Goal: Task Accomplishment & Management: Use online tool/utility

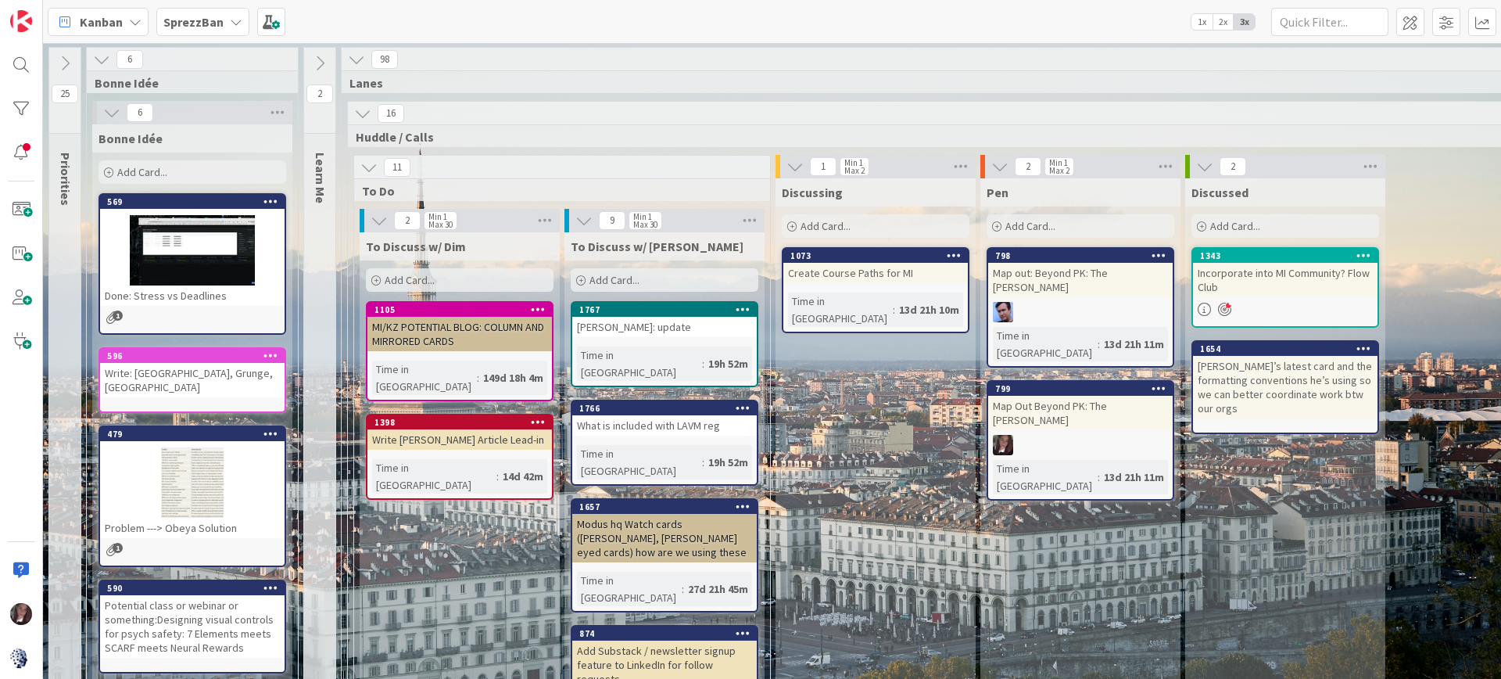
click at [188, 17] on b "SprezzBan" at bounding box center [193, 22] width 60 height 16
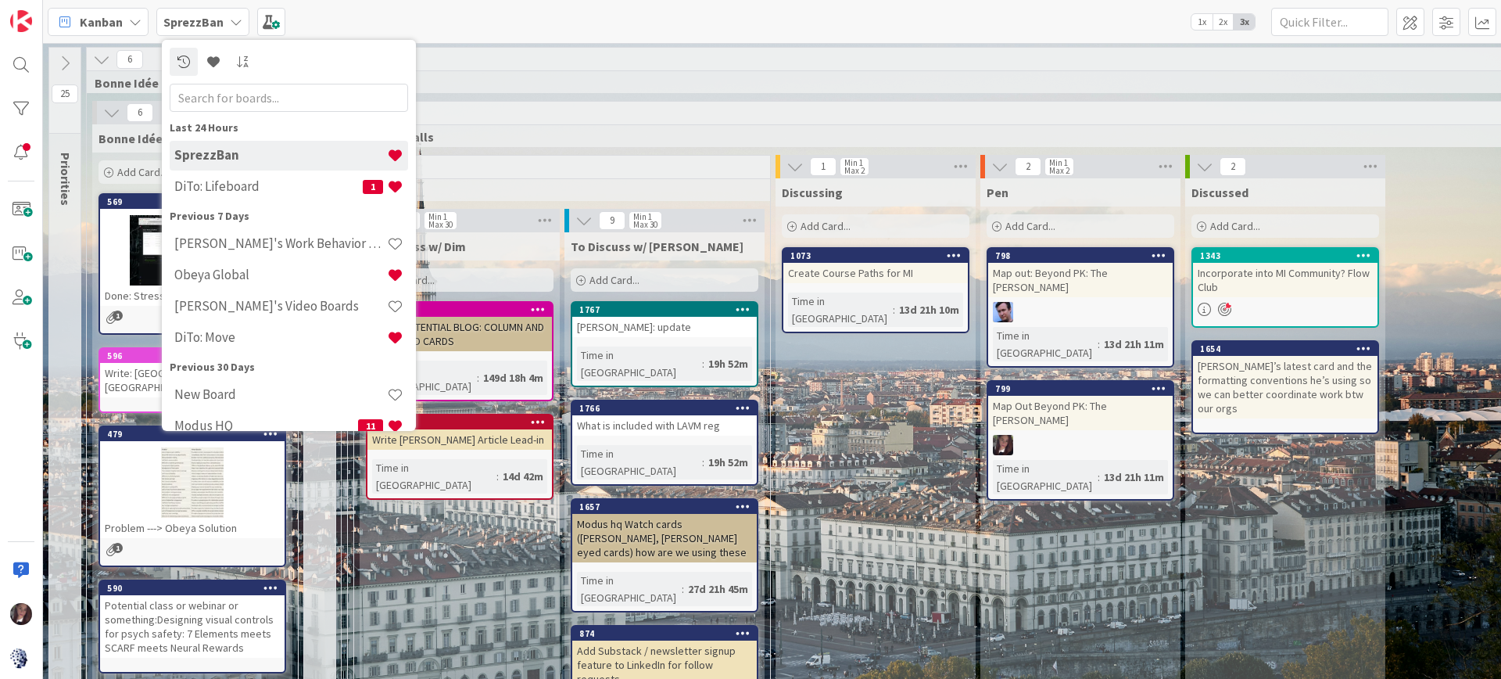
click at [225, 276] on h4 "Obeya Global" at bounding box center [280, 275] width 213 height 16
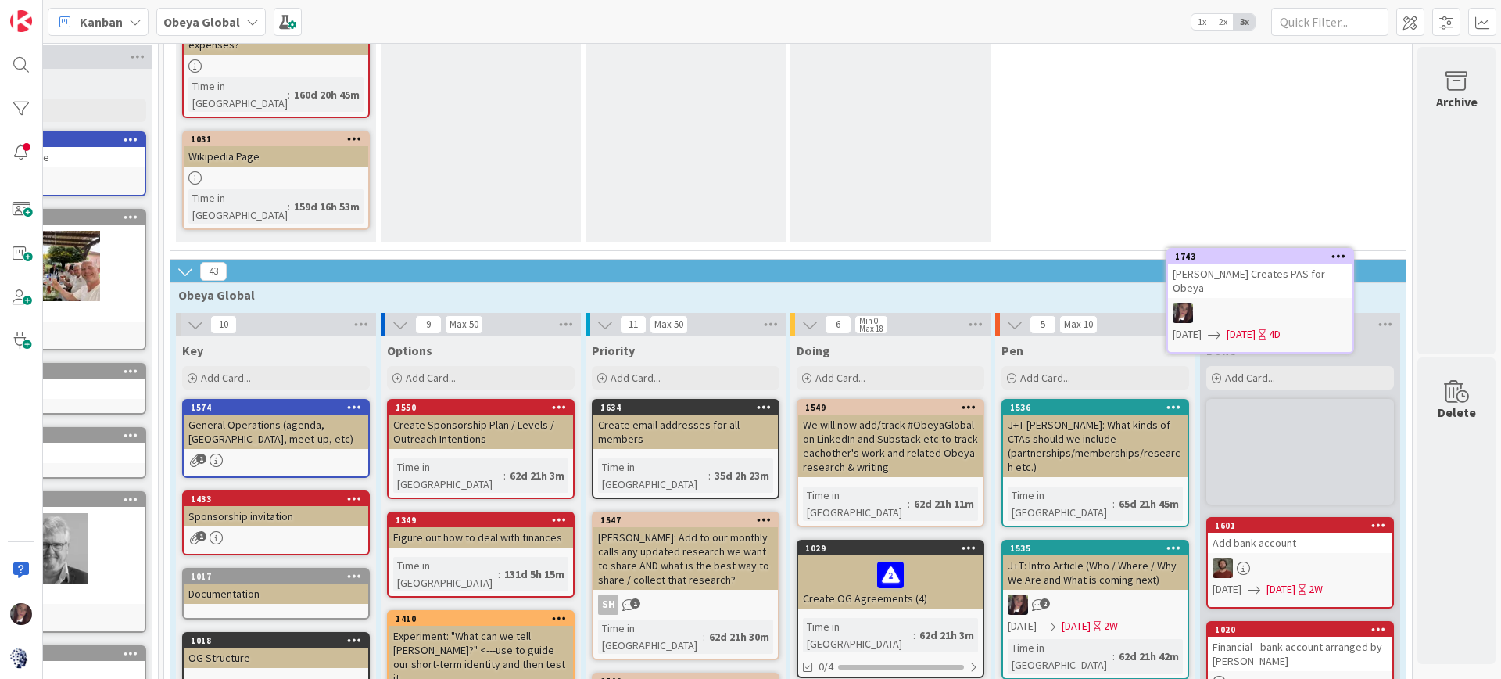
scroll to position [966, 102]
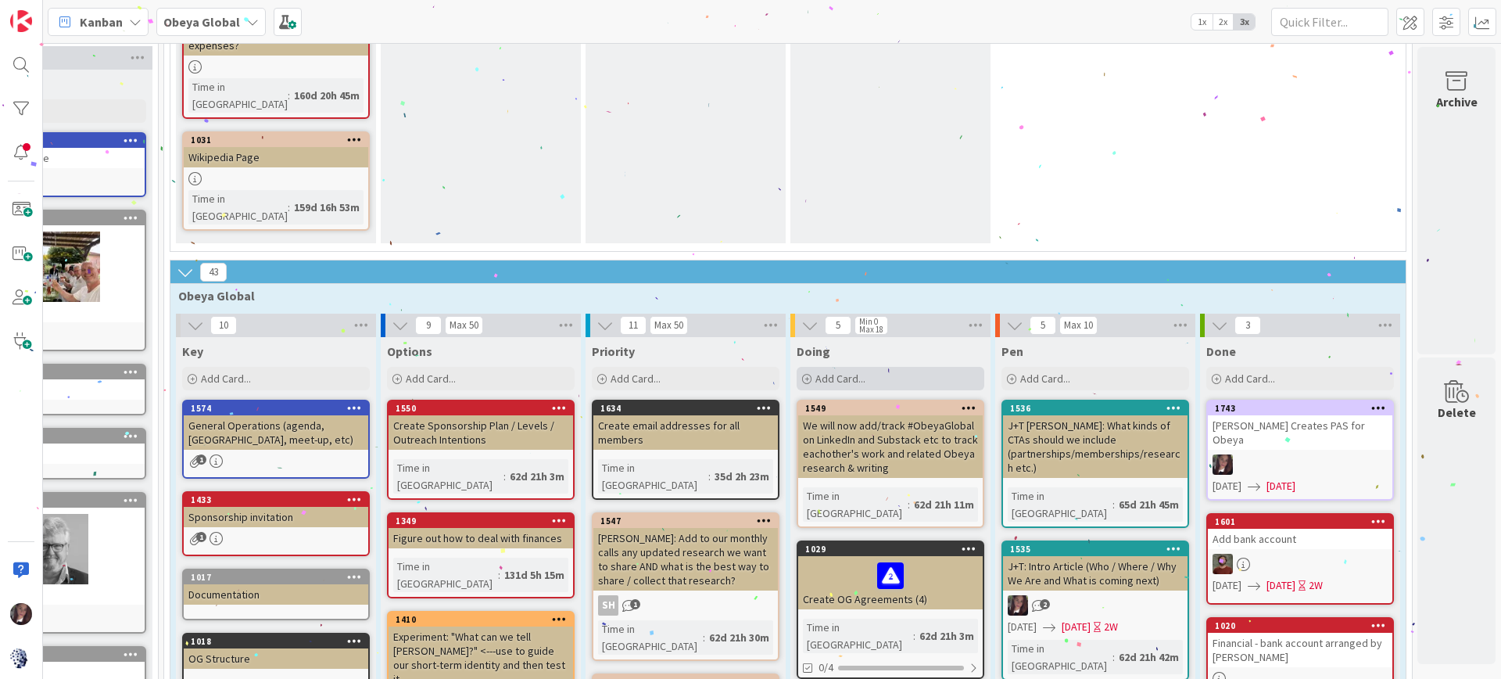
click at [841, 371] on span "Add Card..." at bounding box center [841, 378] width 50 height 14
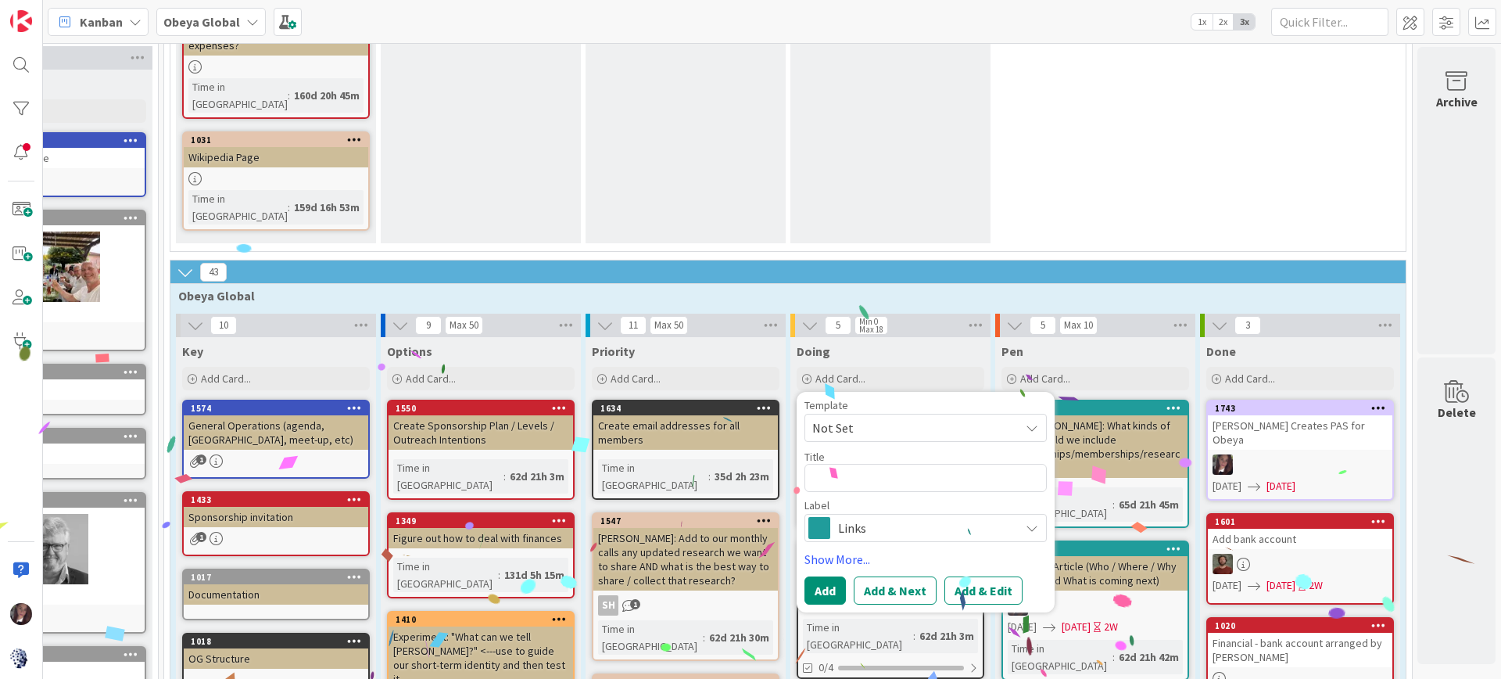
click at [841, 464] on textarea at bounding box center [926, 478] width 242 height 28
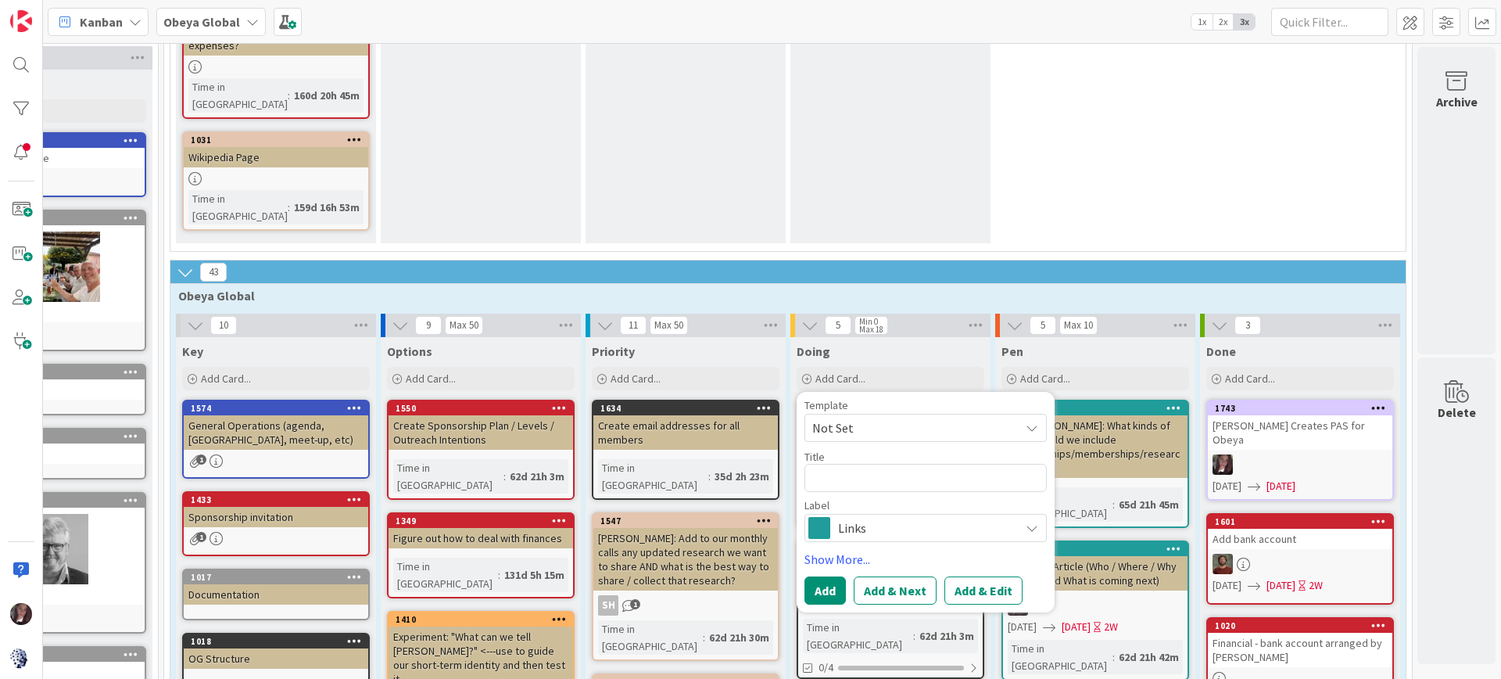
type textarea "T"
type textarea "x"
type textarea "To"
type textarea "x"
type textarea "Ton"
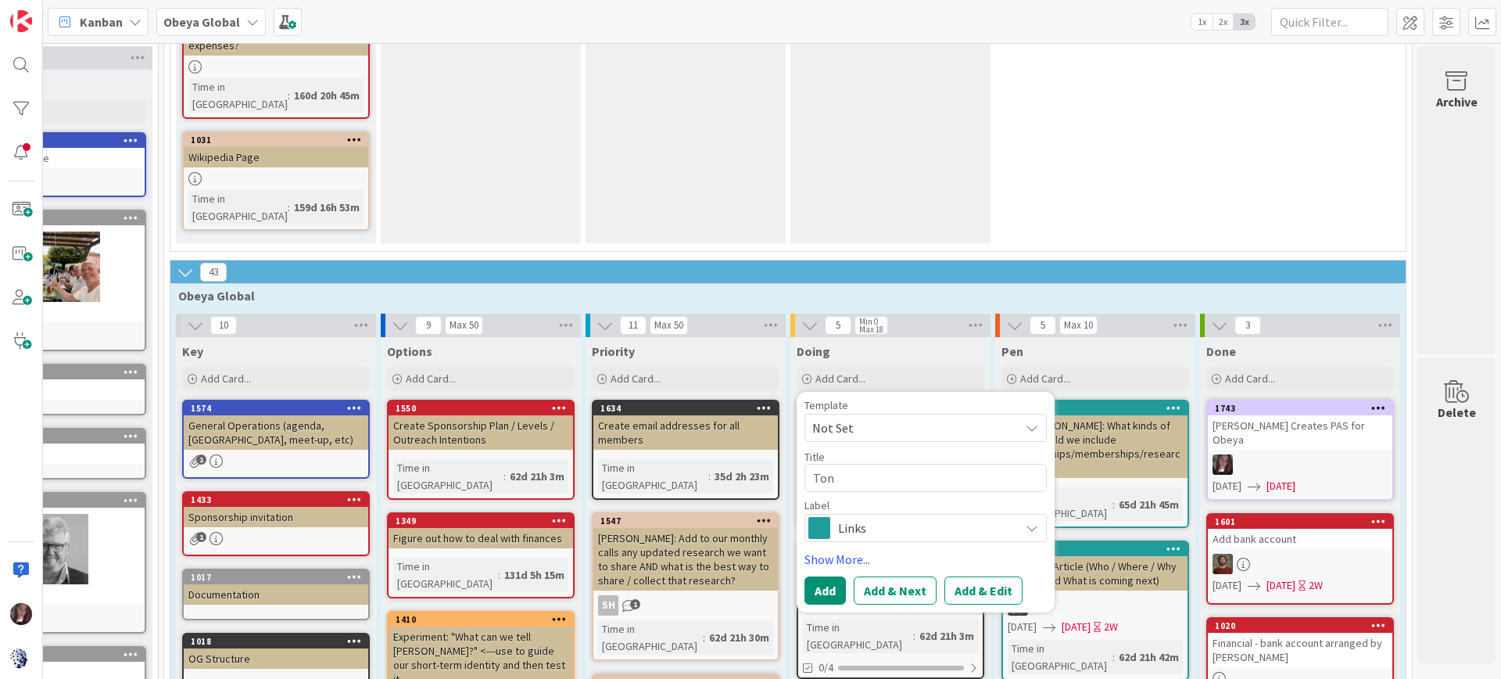
type textarea "x"
type textarea "[PERSON_NAME]"
type textarea "x"
type textarea "[PERSON_NAME]"
type textarea "x"
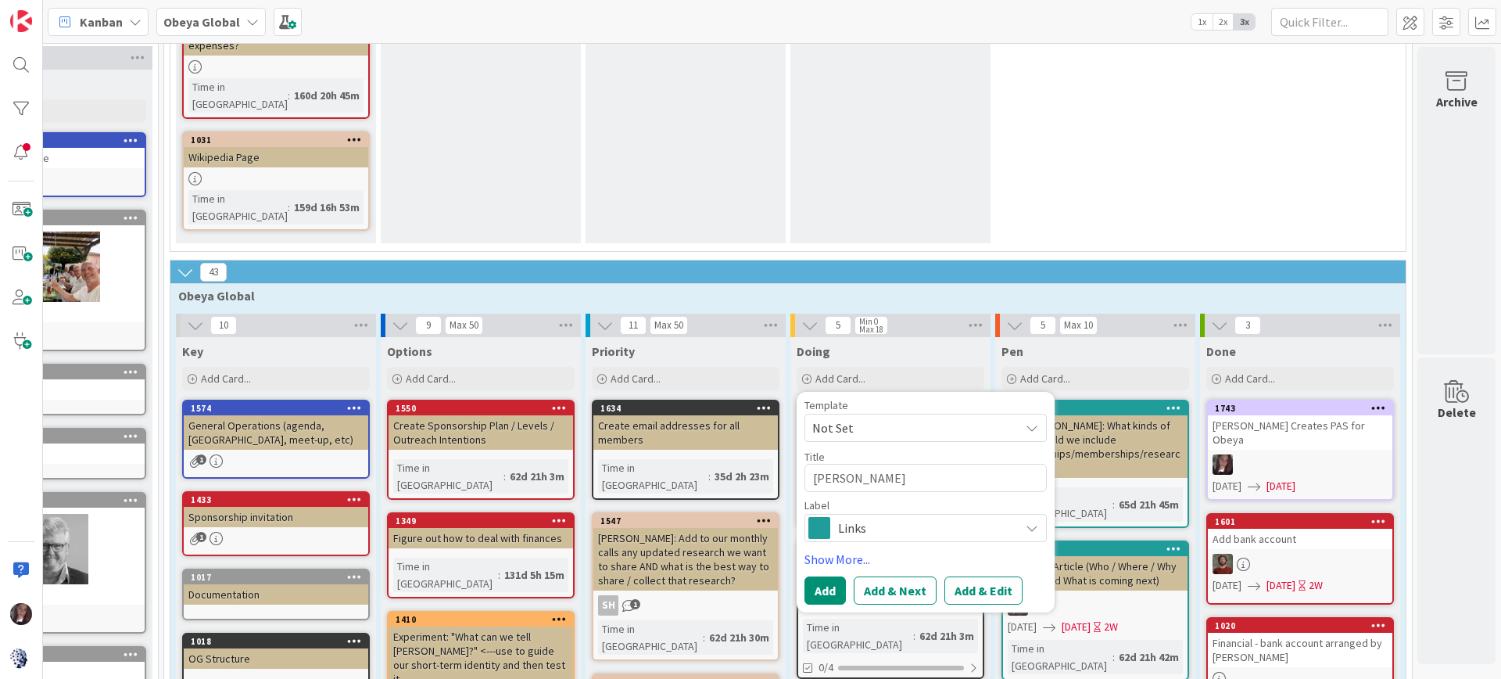
type textarea "[PERSON_NAME]"
type textarea "x"
type textarea "[PERSON_NAME]"
type textarea "x"
type textarea "[PERSON_NAME]"
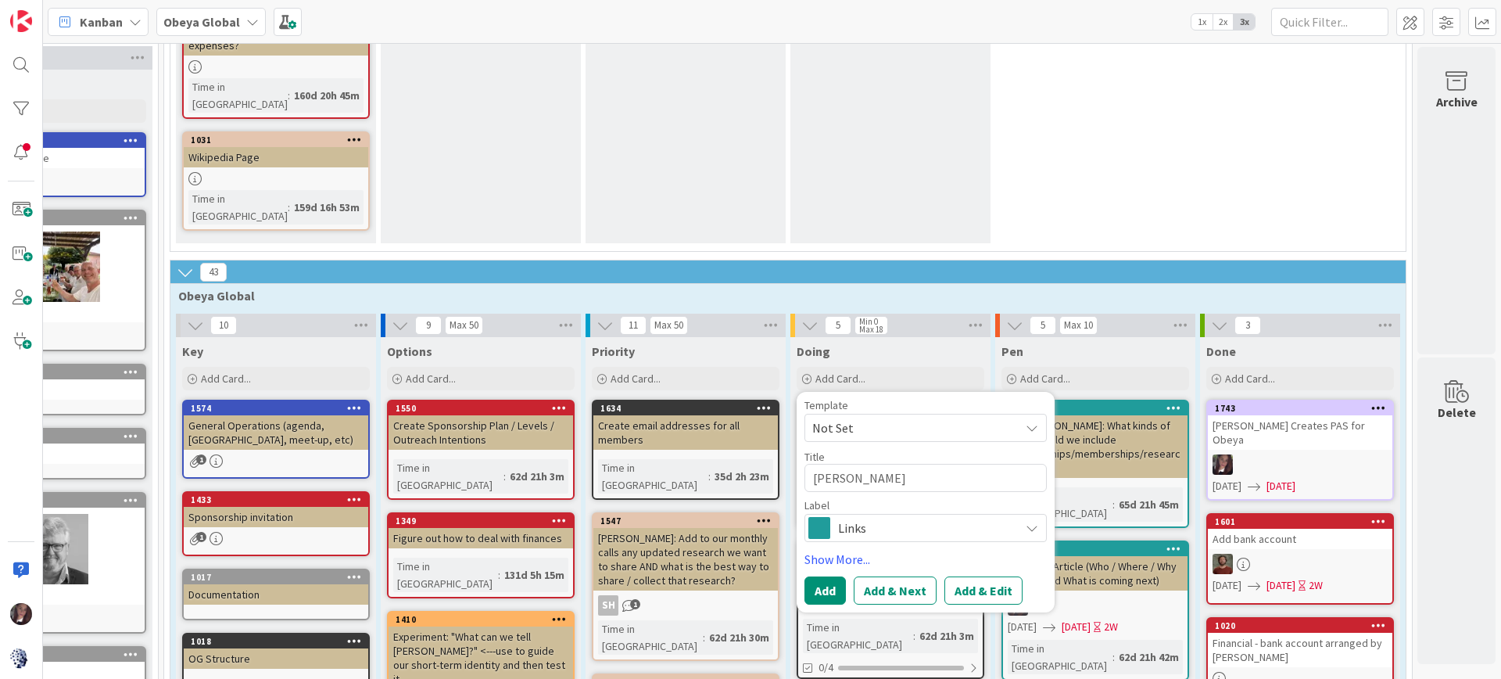
type textarea "x"
type textarea "[PERSON_NAME] Disc"
type textarea "x"
type textarea "[PERSON_NAME]"
type textarea "x"
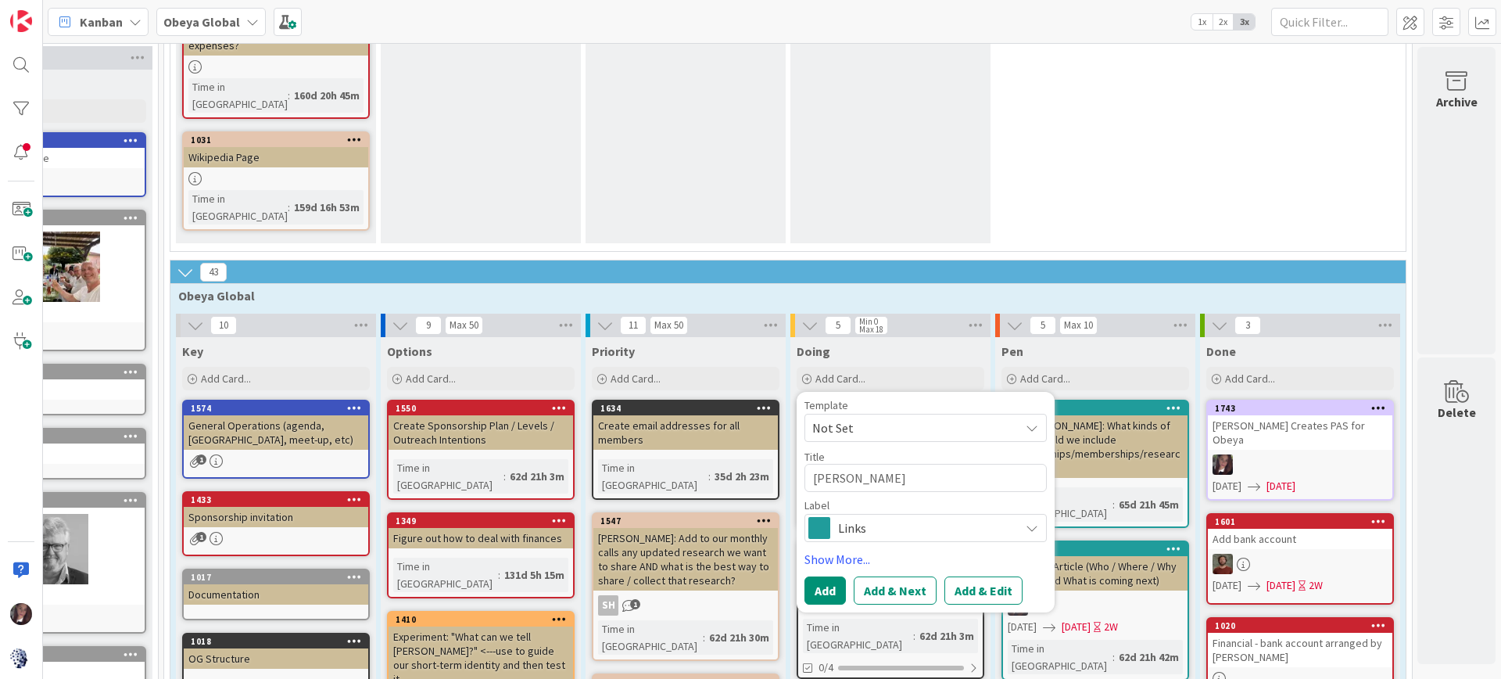
type textarea "[PERSON_NAME]"
type textarea "x"
type textarea "[PERSON_NAME]"
type textarea "x"
type textarea "[PERSON_NAME] Discusse"
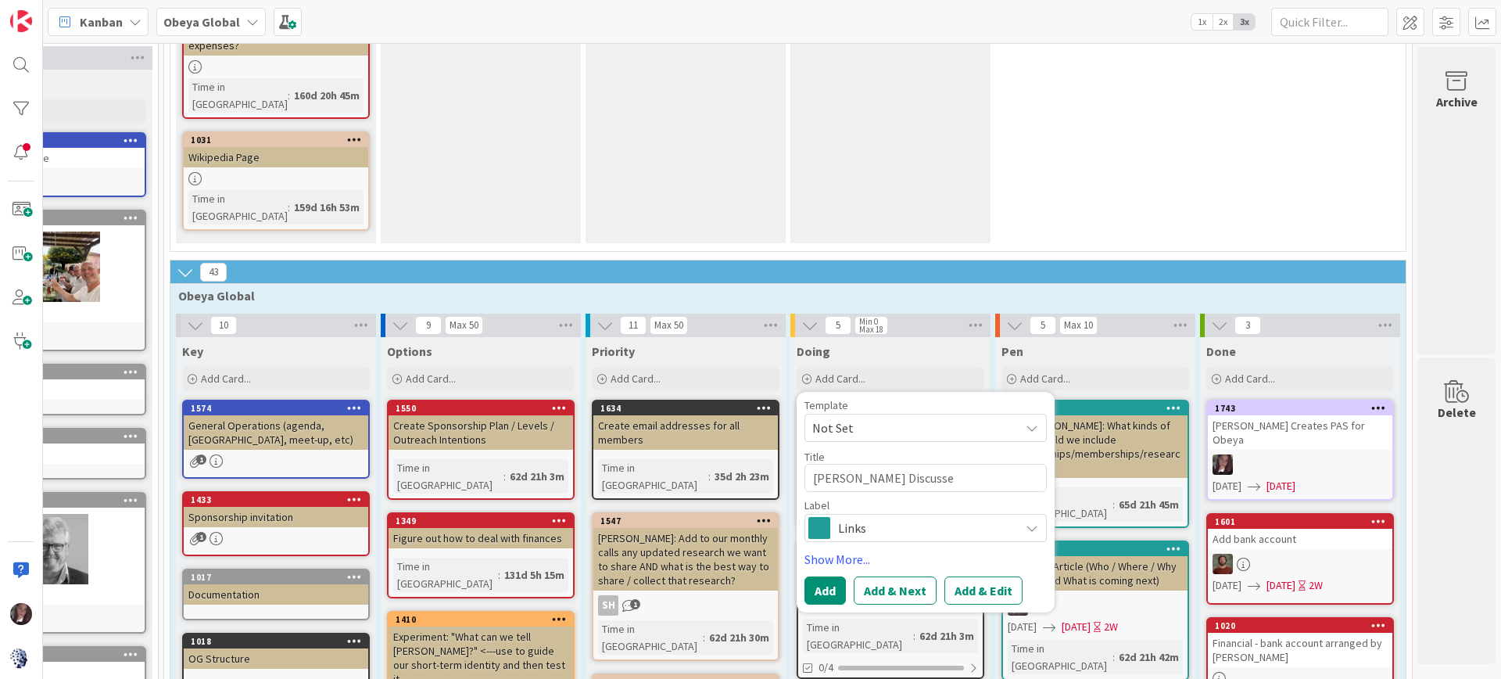
type textarea "x"
type textarea "[PERSON_NAME] Discussed"
type textarea "x"
type textarea "[PERSON_NAME] Discussed"
type textarea "x"
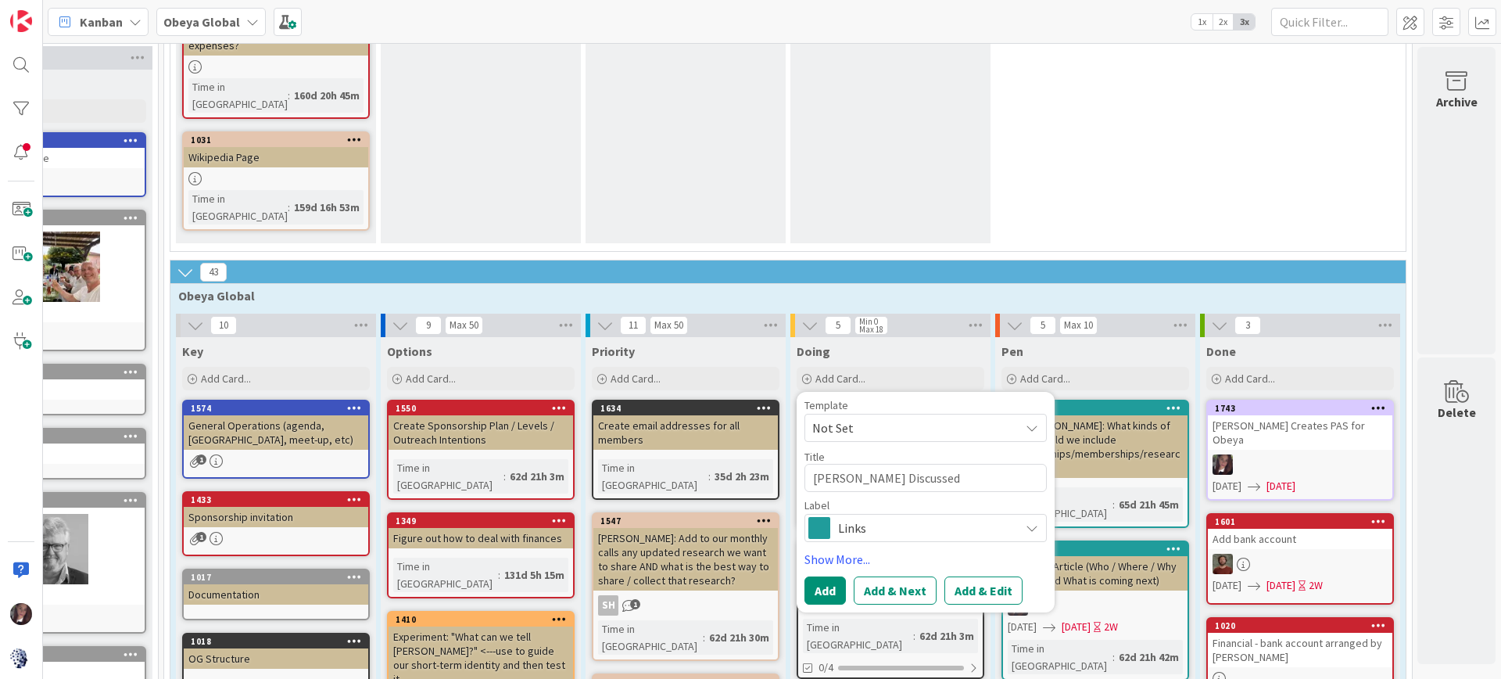
type textarea "[PERSON_NAME] Discussed P"
type textarea "x"
type textarea "[PERSON_NAME] Discussed [GEOGRAPHIC_DATA]"
type textarea "x"
type textarea "[PERSON_NAME] Discussed PAS"
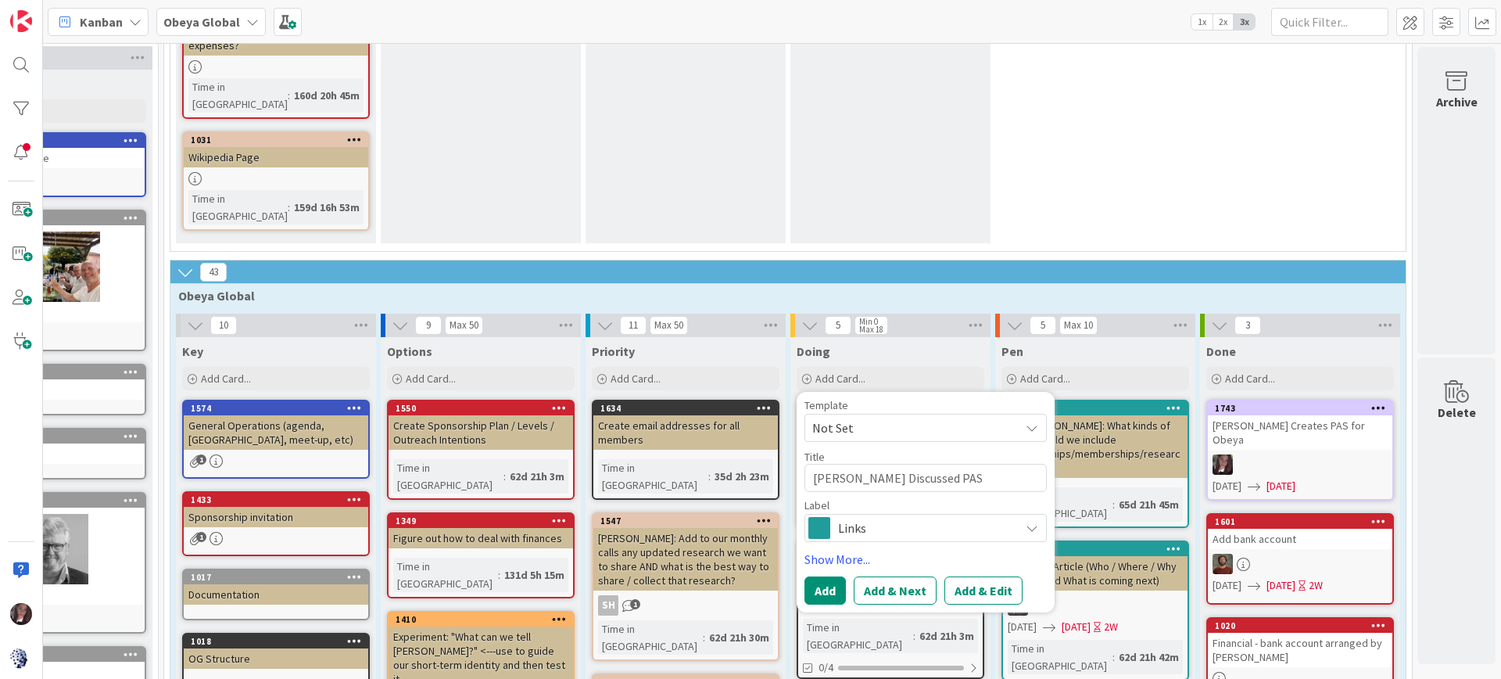
type textarea "x"
type textarea "[PERSON_NAME] Discussed PAS"
type textarea "x"
type textarea "[PERSON_NAME] Discussed PAS f"
type textarea "x"
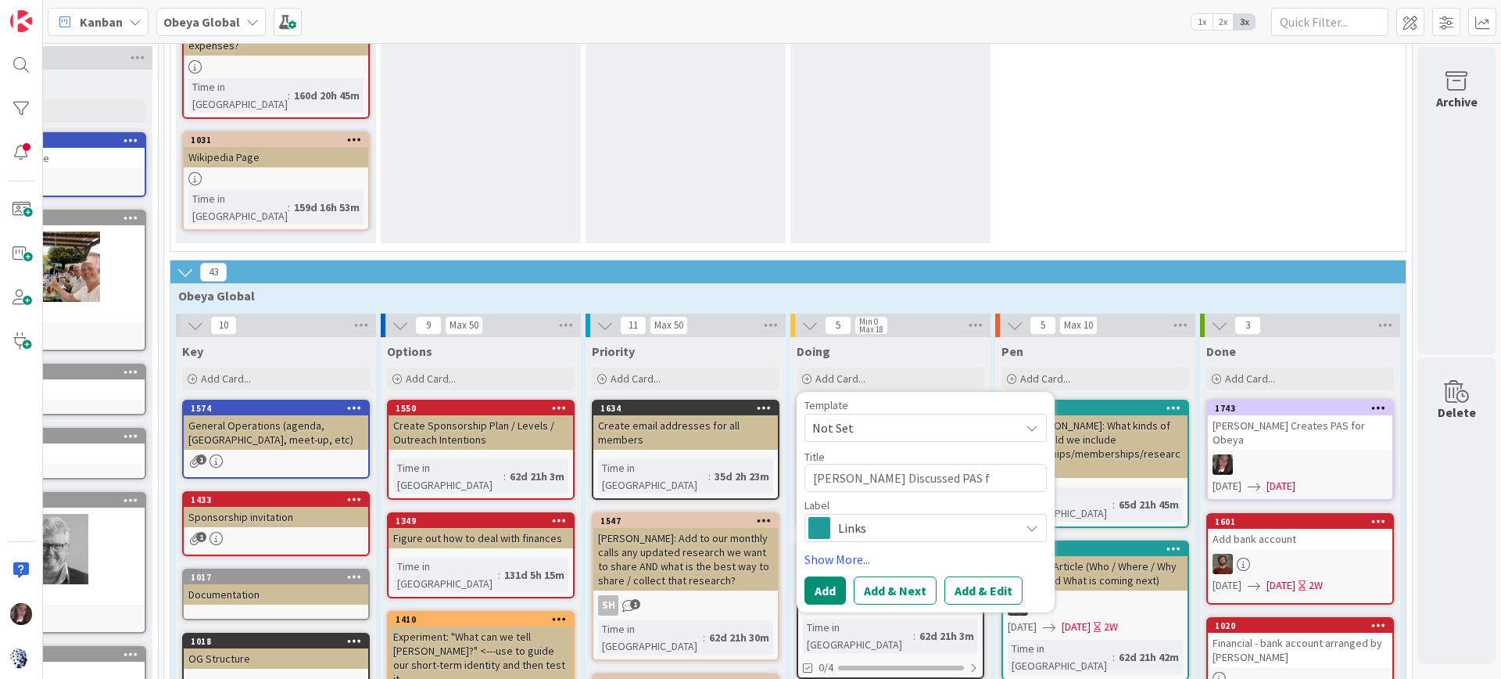
type textarea "[PERSON_NAME] Discussed PAS fo"
type textarea "x"
type textarea "[PERSON_NAME] Discussed PAS for"
type textarea "x"
type textarea "[PERSON_NAME] Discussed PAS for"
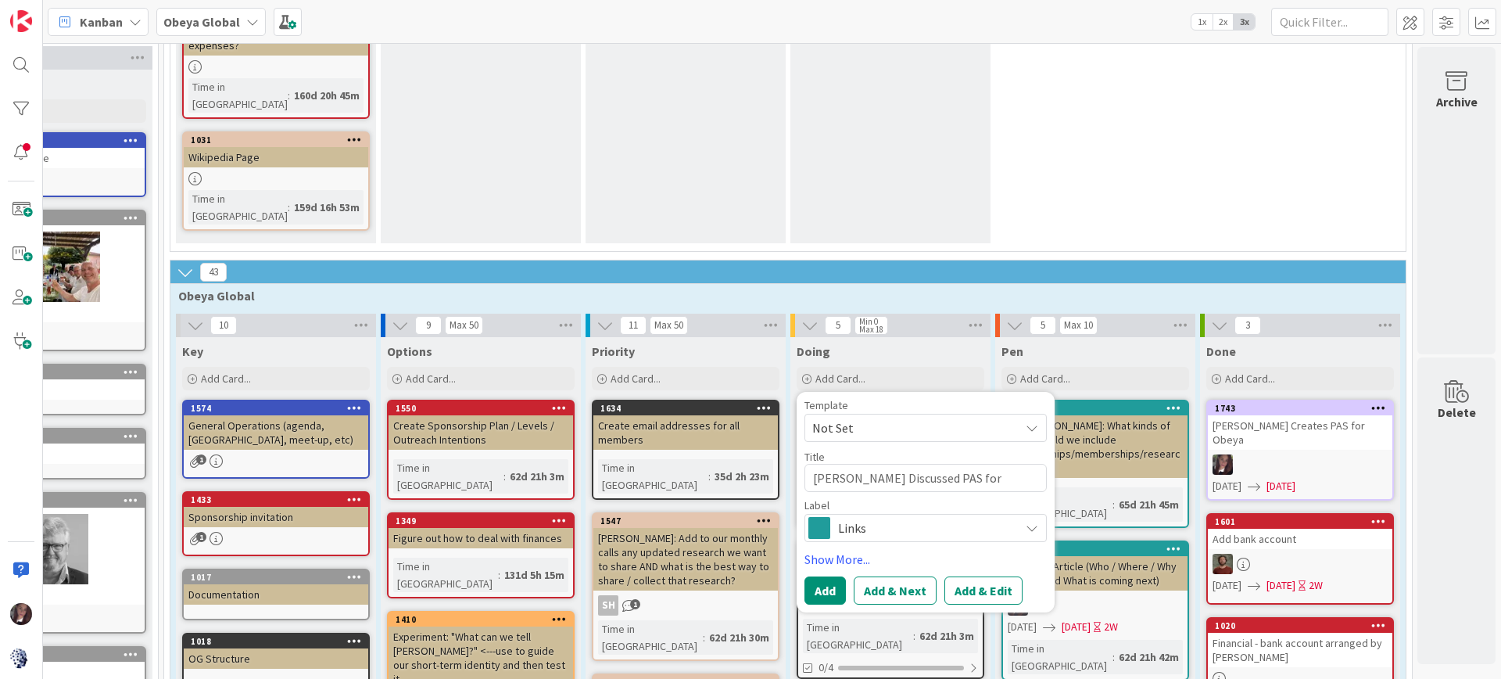
type textarea "x"
type textarea "[PERSON_NAME] Discussed PAS for O"
type textarea "x"
type textarea "[PERSON_NAME] Discussed PAS for Ob"
type textarea "x"
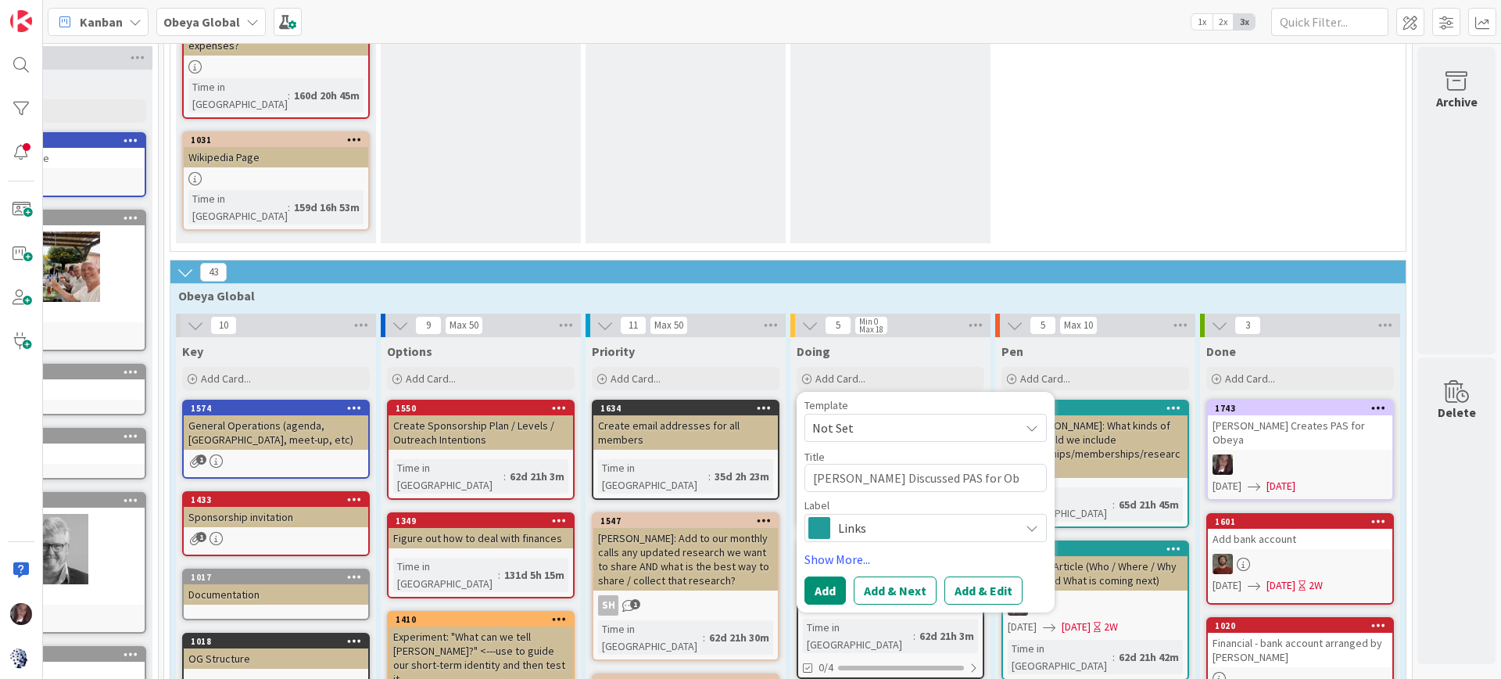
type textarea "[PERSON_NAME] Discussed PAS for Obe"
type textarea "x"
type textarea "[PERSON_NAME] Discussed PAS for Obey"
type textarea "x"
type textarea "[PERSON_NAME] Discussed PAS for Obeya"
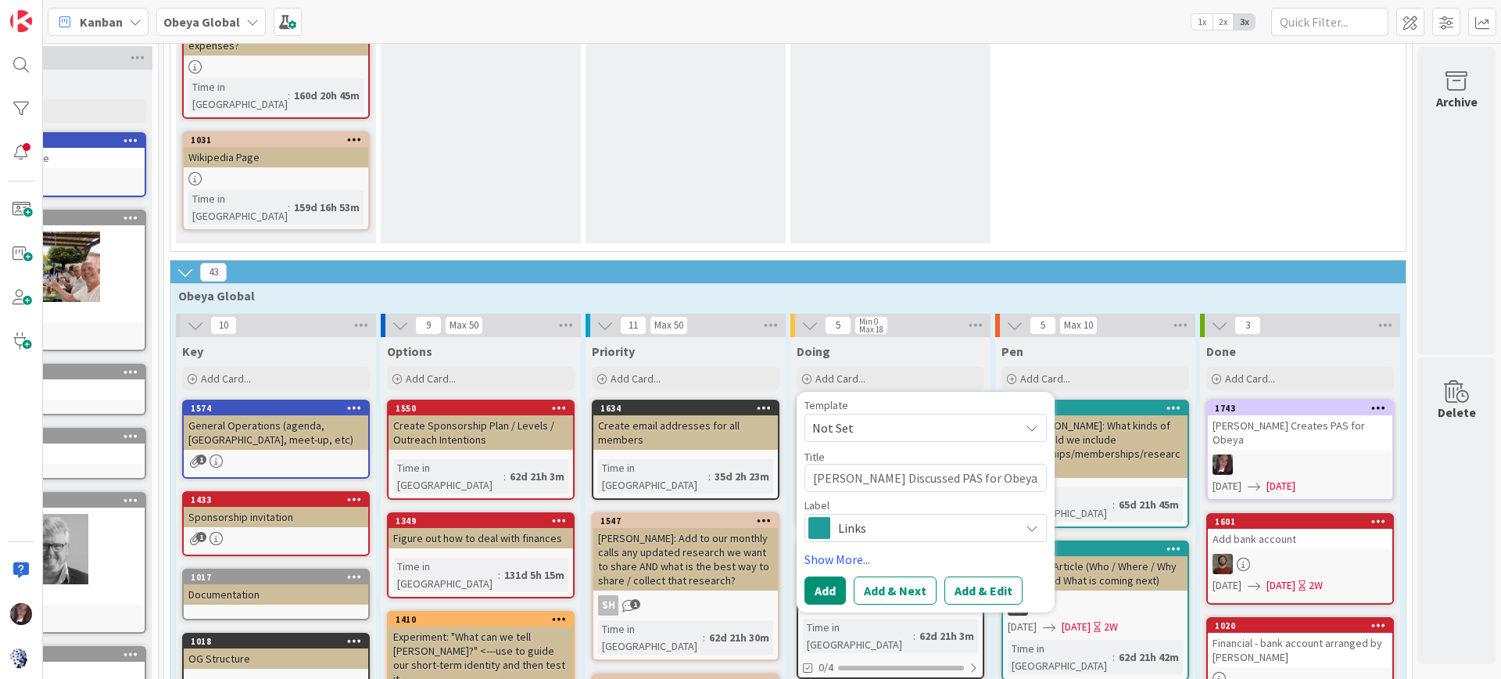
type textarea "x"
type textarea "[PERSON_NAME] Discussed PAS for Obeya"
type textarea "x"
type textarea "[PERSON_NAME] Discussed PAS for Obeya w"
type textarea "x"
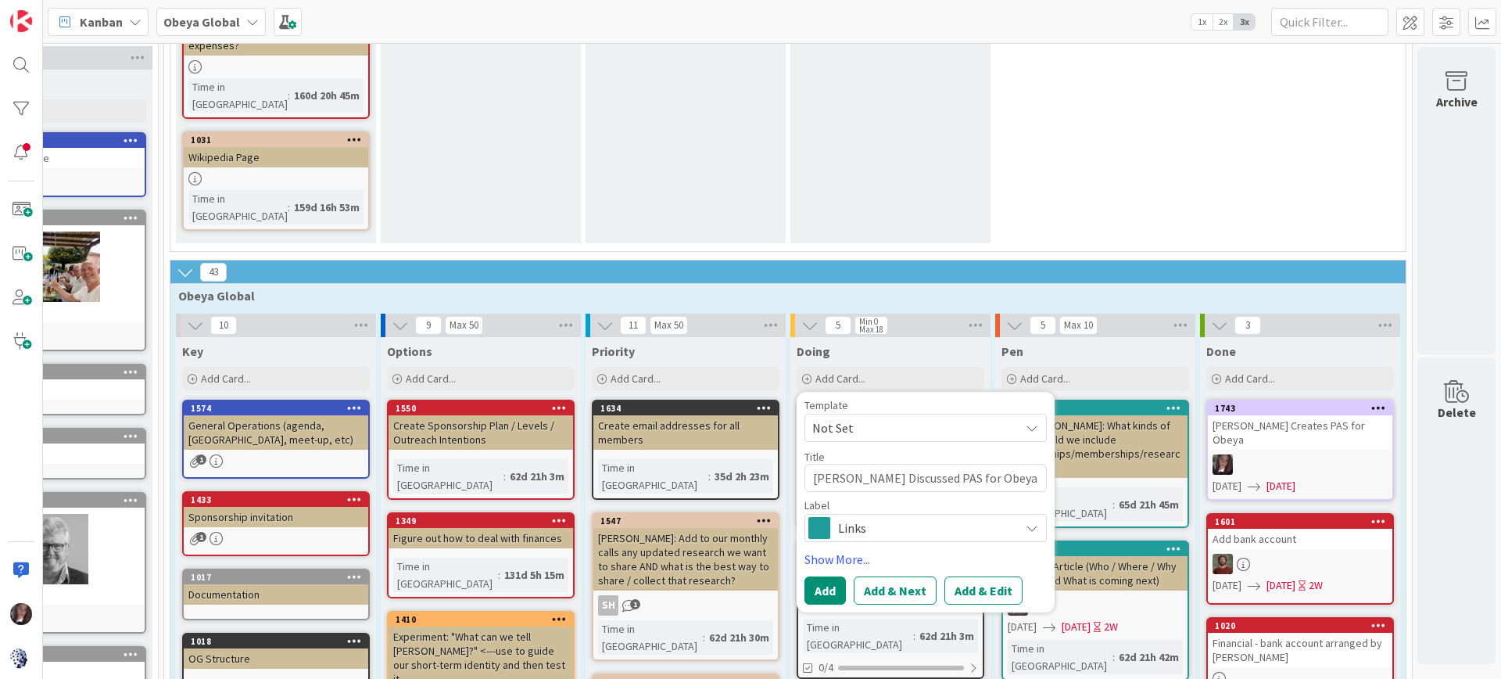
type textarea "[PERSON_NAME] Discussed PAS for [PERSON_NAME] w/"
type textarea "x"
type textarea "[PERSON_NAME] Discussed PAS for [PERSON_NAME] w/"
type textarea "x"
type textarea "[PERSON_NAME] Discussed PAS for Obeya w/ B"
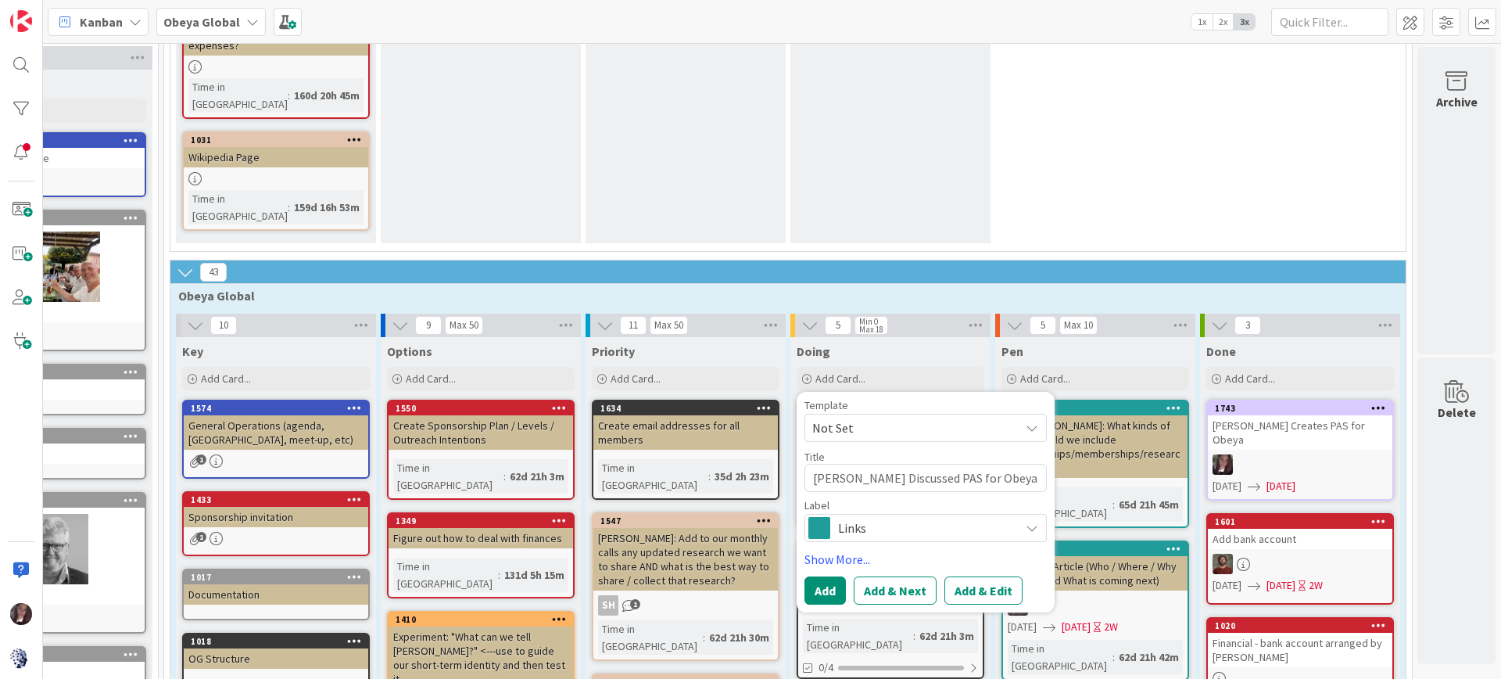
type textarea "x"
type textarea "[PERSON_NAME] Discussed PAS for Obeya w/ Bj"
type textarea "x"
type textarea "[PERSON_NAME] Discussed PAS for Obeya w/ Bja"
type textarea "x"
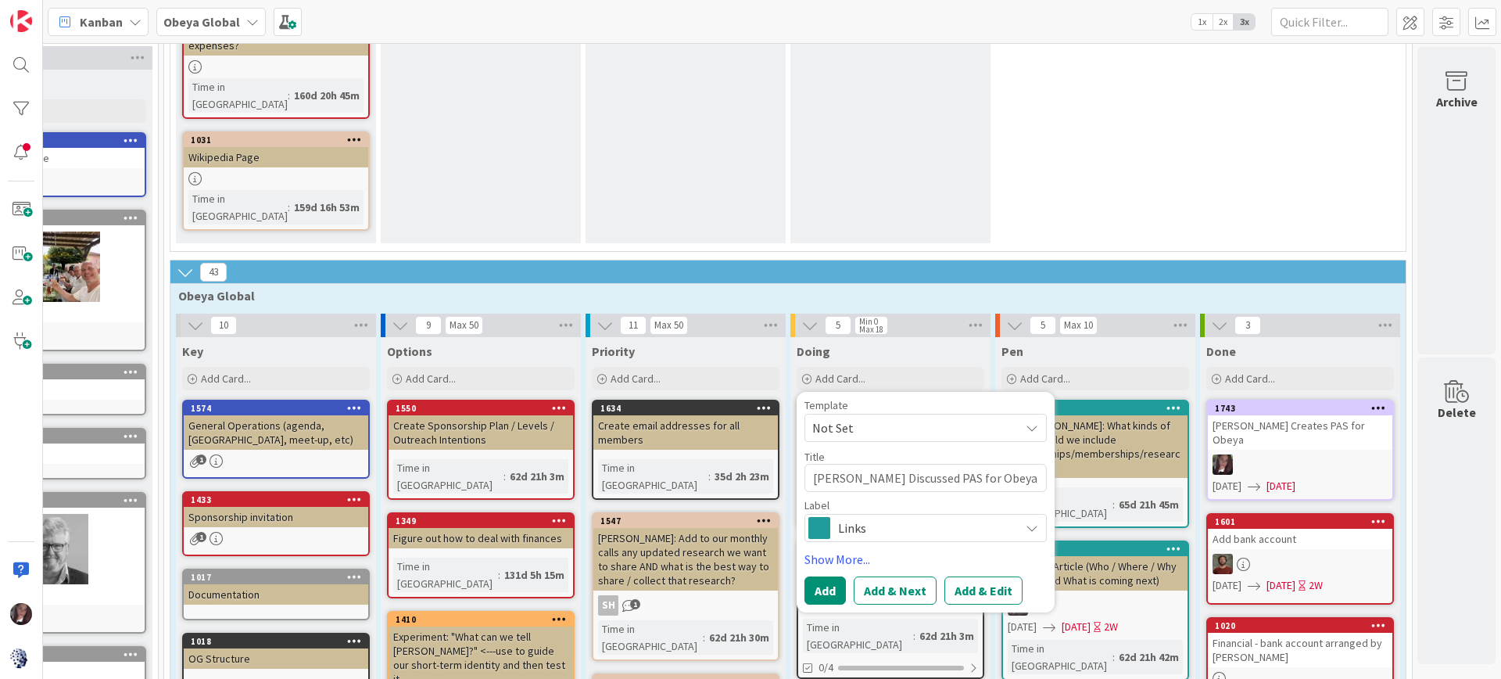
type textarea "[PERSON_NAME] Discussed PAS for Obeya w/ Bjar"
type textarea "x"
type textarea "[PERSON_NAME] Discussed PAS for Obeya w/ [PERSON_NAME]"
type textarea "x"
type textarea "[PERSON_NAME] Discussed PAS for Obeya w/ [PERSON_NAME]"
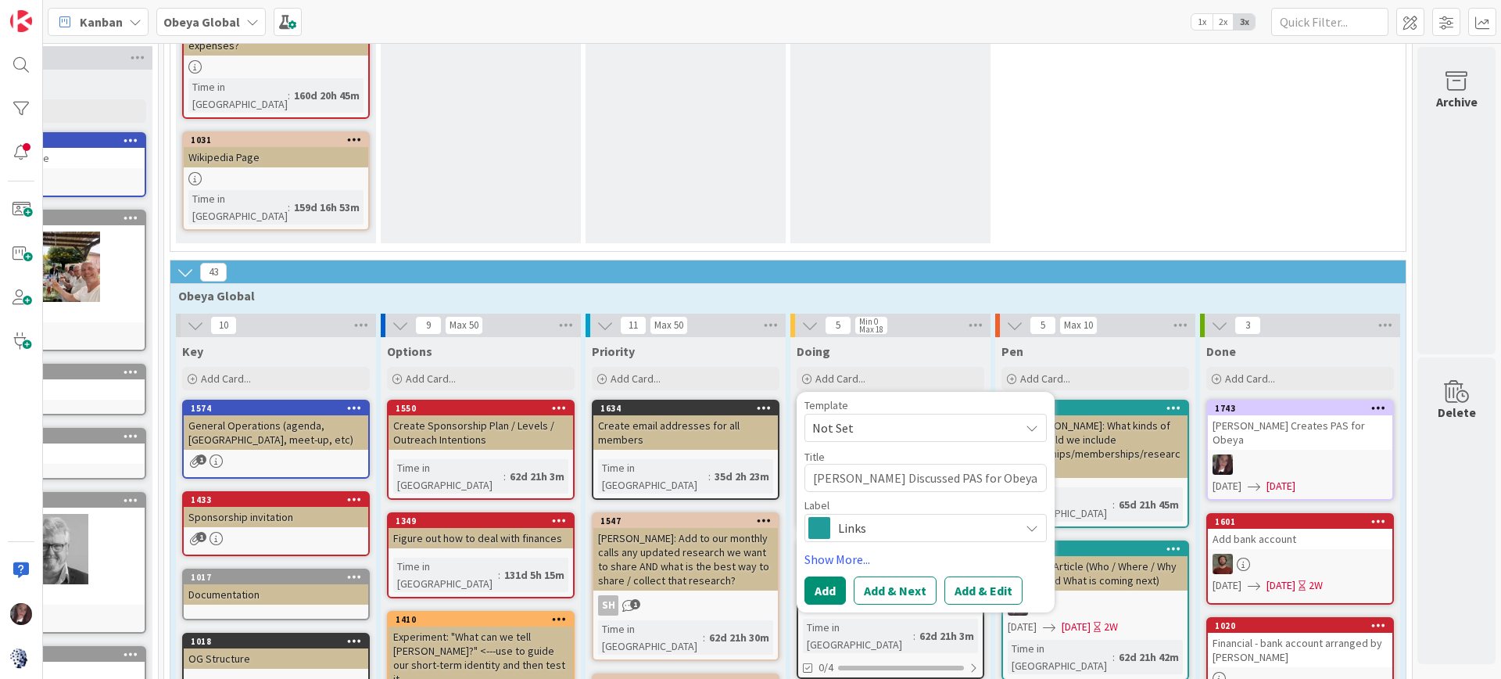
click at [857, 517] on span "Links" at bounding box center [925, 528] width 174 height 22
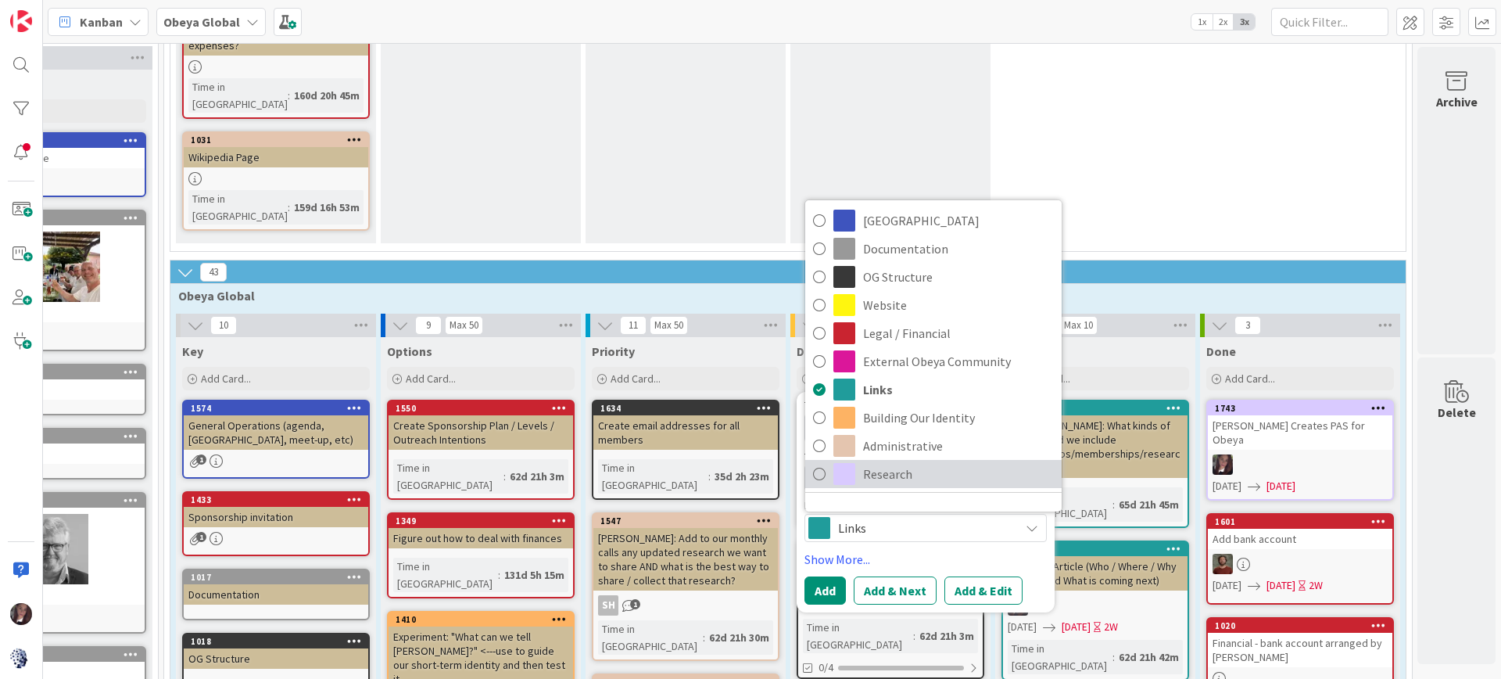
click at [821, 462] on icon at bounding box center [819, 473] width 13 height 23
type textarea "x"
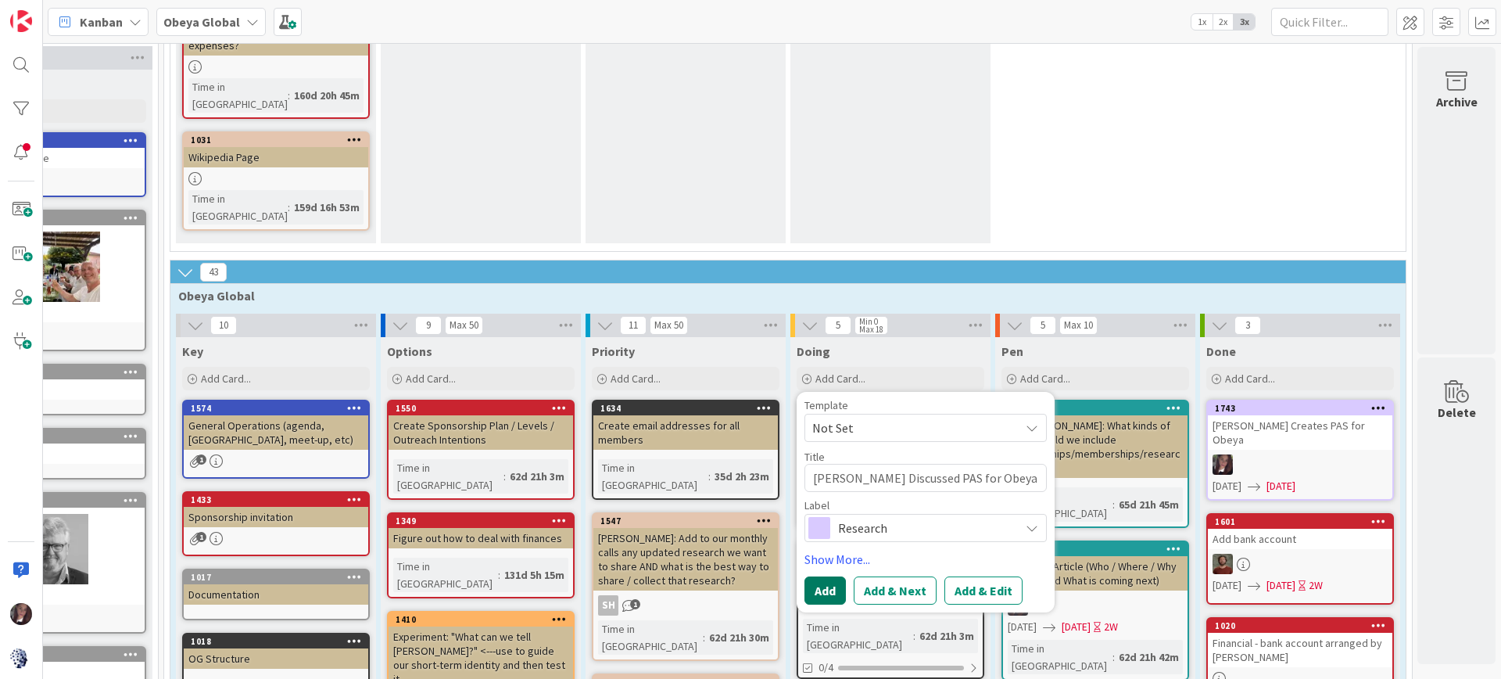
click at [821, 576] on button "Add" at bounding box center [825, 590] width 41 height 28
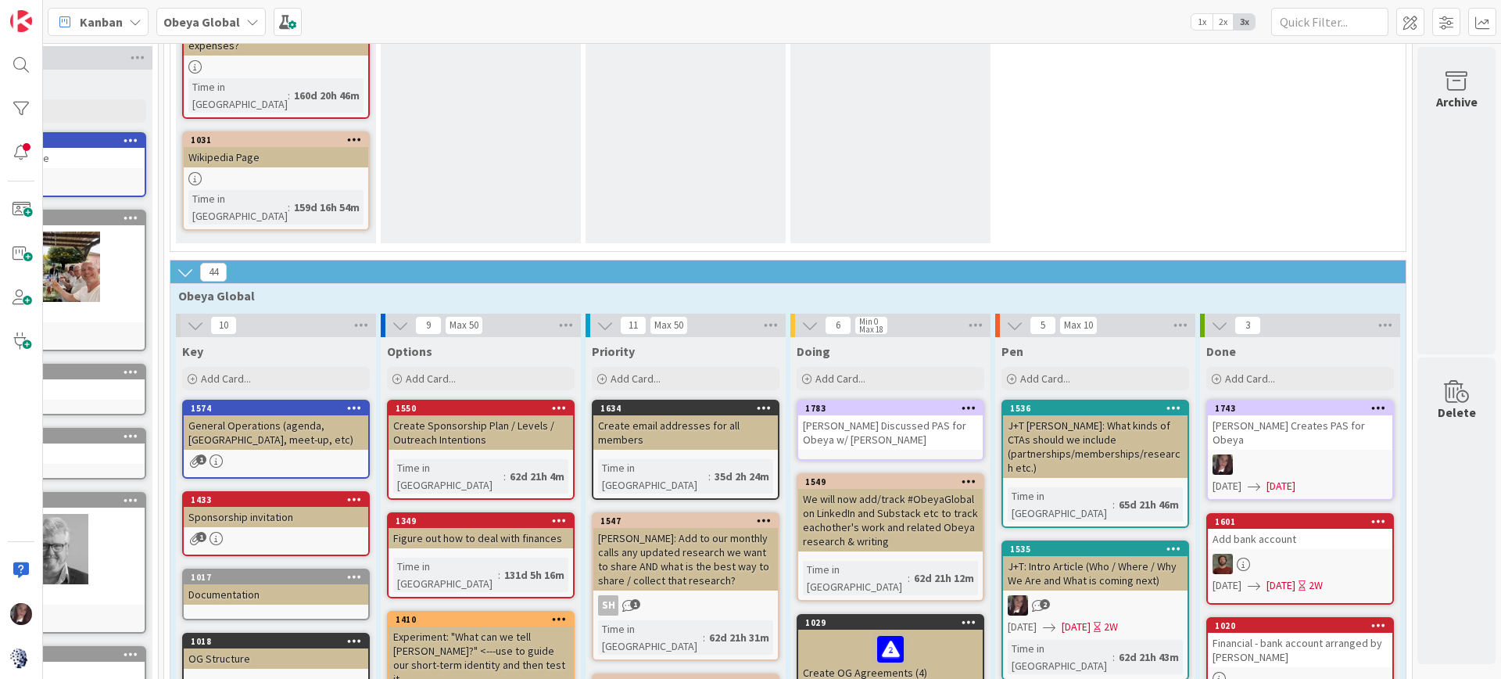
click at [869, 415] on div "[PERSON_NAME] Discussed PAS for Obeya w/ [PERSON_NAME]" at bounding box center [890, 432] width 185 height 34
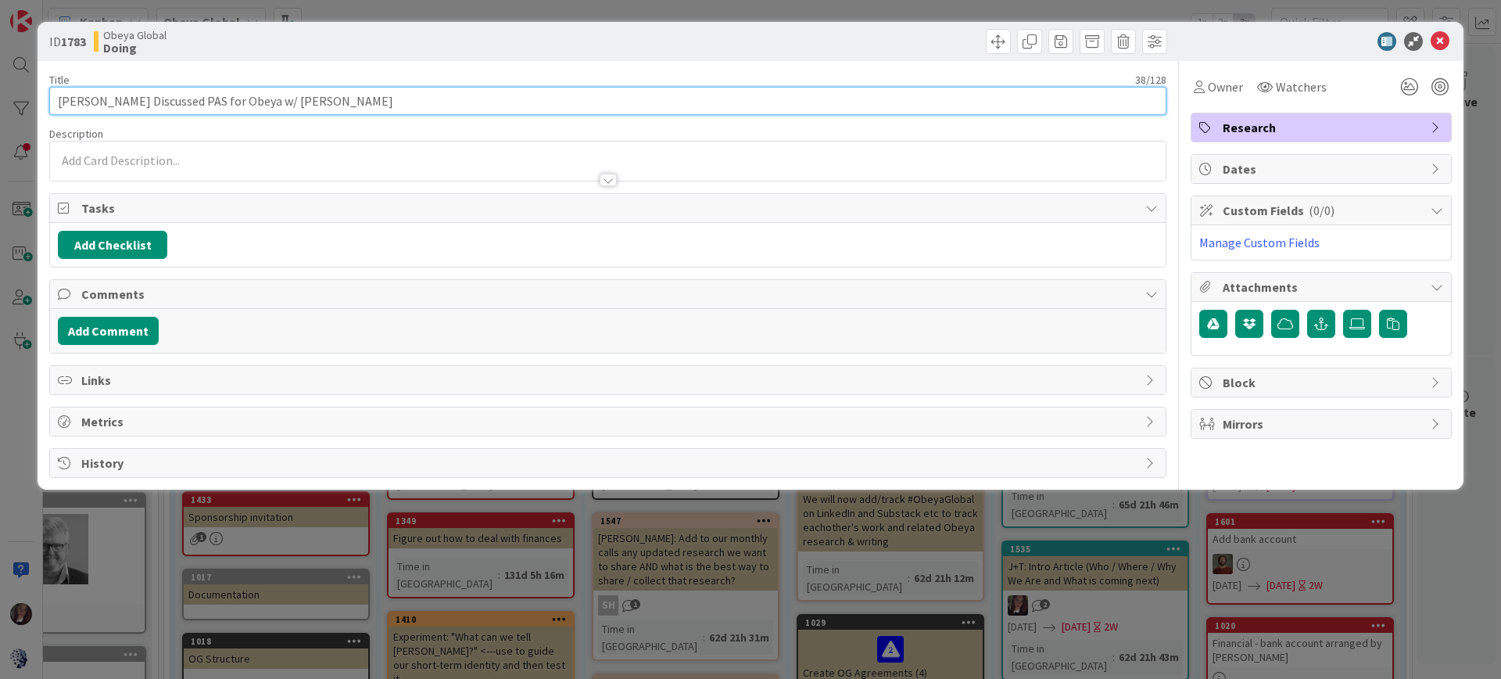
click at [134, 100] on input "[PERSON_NAME] Discussed PAS for Obeya w/ [PERSON_NAME]" at bounding box center [607, 101] width 1117 height 28
type input "[PERSON_NAME] Discusses PAS for Obeya w/ [PERSON_NAME]"
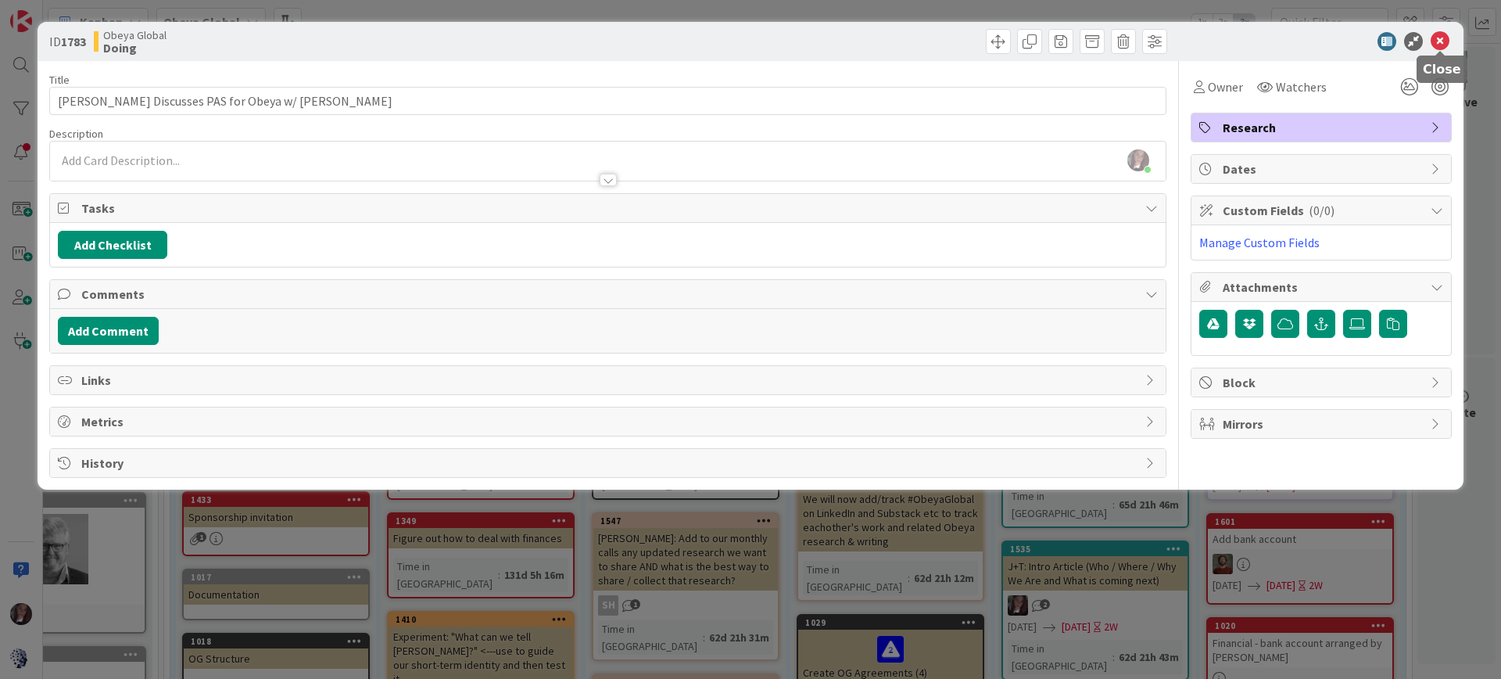
click at [1437, 37] on icon at bounding box center [1440, 41] width 19 height 19
